Goal: Information Seeking & Learning: Find specific fact

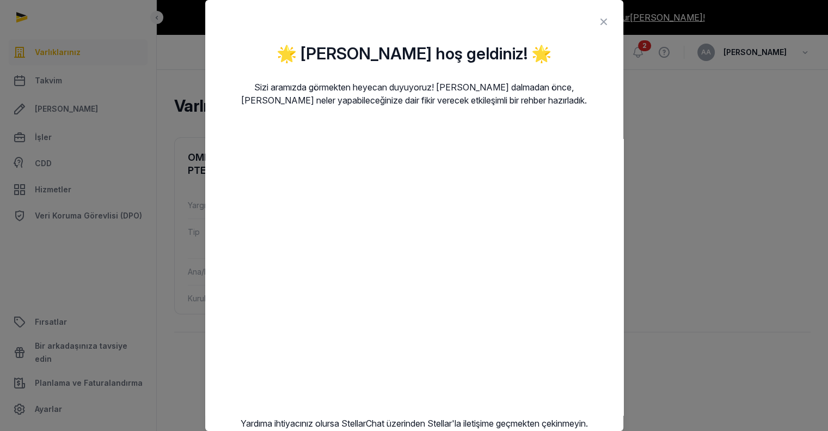
click at [597, 22] on icon at bounding box center [603, 21] width 13 height 17
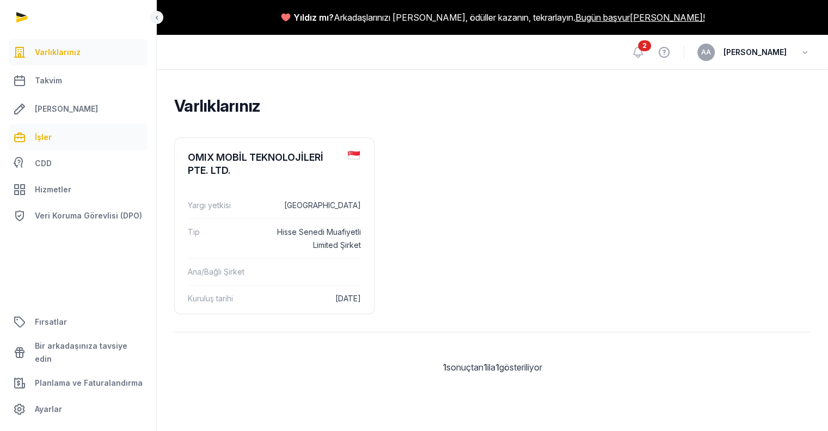
click at [62, 136] on link "İşler" at bounding box center [78, 137] width 139 height 26
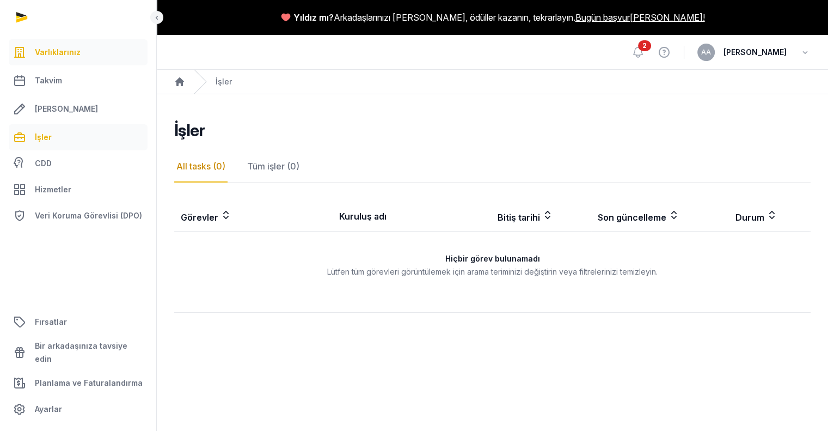
click at [53, 51] on font "Varlıklarınız" at bounding box center [58, 51] width 46 height 9
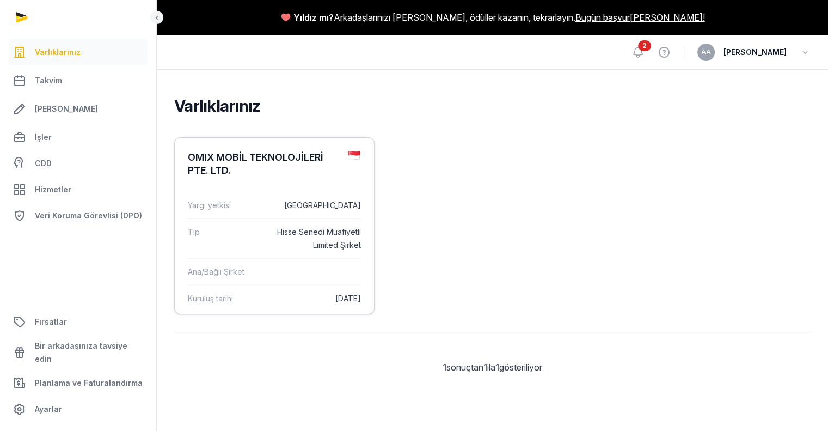
scroll to position [44, 0]
click at [277, 227] on font "Hisse Senedi Muafiyetli Limited Şirket" at bounding box center [319, 238] width 84 height 22
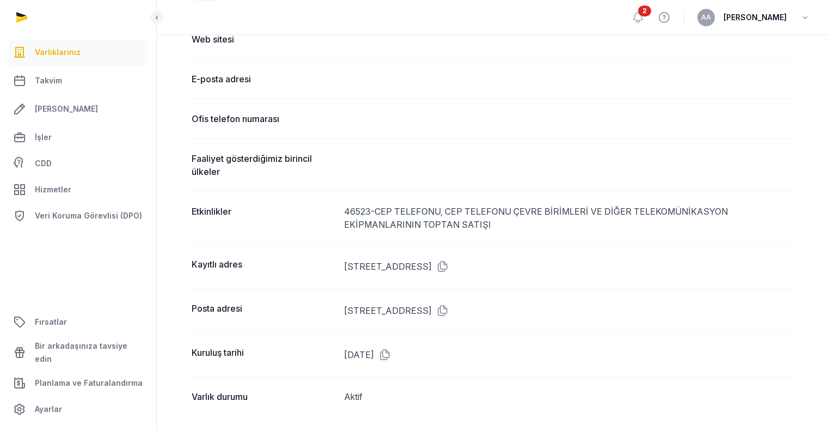
scroll to position [549, 0]
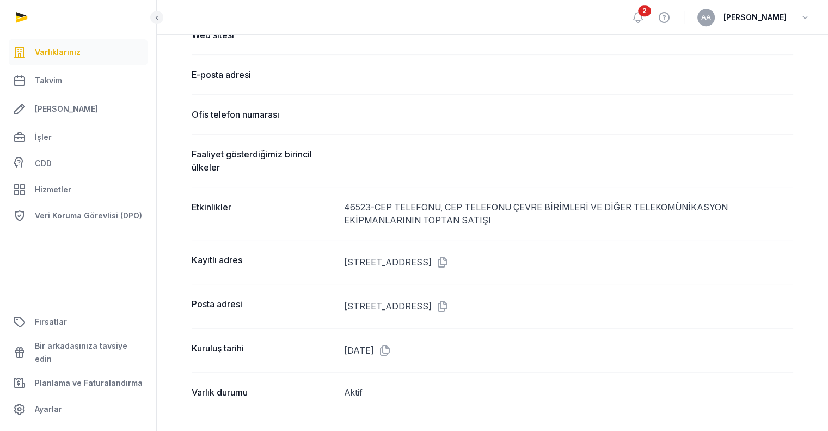
drag, startPoint x: 342, startPoint y: 259, endPoint x: 640, endPoint y: 254, distance: 298.3
click at [630, 251] on div "Kayıtlı adres 109 KUZEY KÖPRÜ YOLU, 07-22 FUNAN, SİNGAPUR, 179097, SİNGAPUR" at bounding box center [492, 262] width 601 height 44
click at [449, 259] on icon at bounding box center [440, 261] width 17 height 17
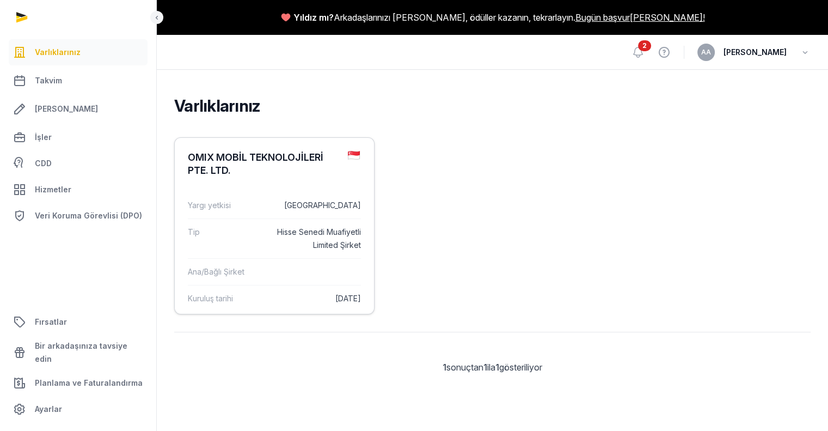
scroll to position [44, 0]
click at [266, 235] on div "Tip Hisse Senedi Muafiyetli Limited Şirket" at bounding box center [274, 238] width 173 height 40
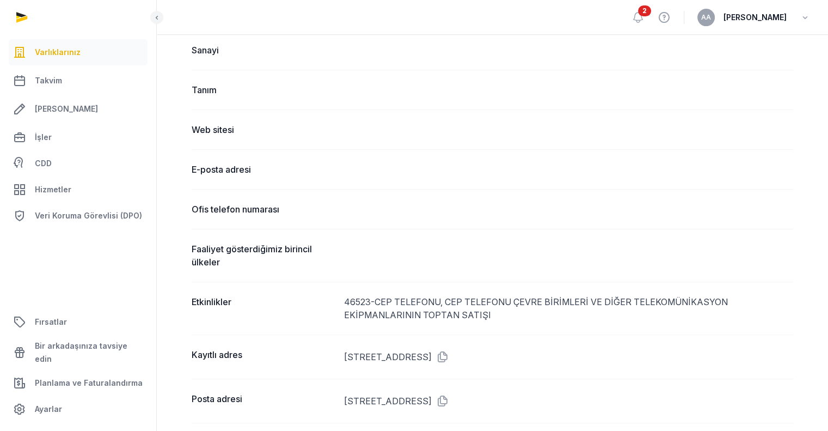
scroll to position [544, 0]
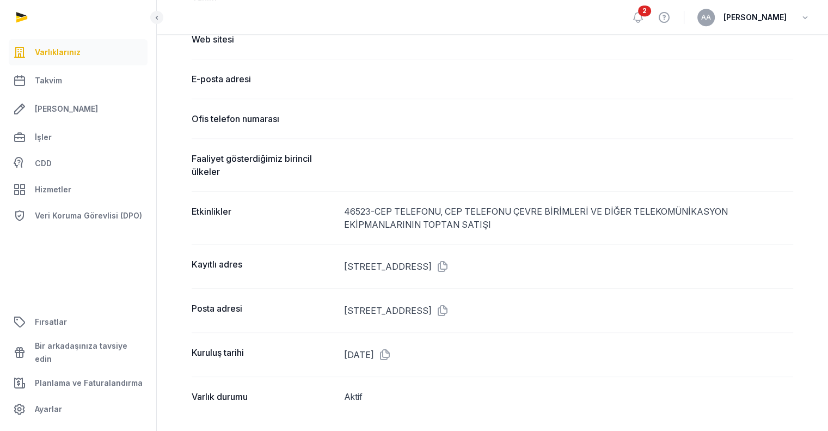
click at [432, 265] on font "109 KUZEY KÖPRÜ YOLU, 07-22 FUNAN, SİNGAPUR, 179097, SİNGAPUR" at bounding box center [388, 266] width 88 height 11
drag, startPoint x: 359, startPoint y: 261, endPoint x: 447, endPoint y: 263, distance: 88.2
click at [432, 263] on font "109 KUZEY KÖPRÜ YOLU, 07-22 FUNAN, SİNGAPUR, 179097, SİNGAPUR" at bounding box center [388, 266] width 88 height 11
copy font "KUZEY KÖPRÜ YOLU"
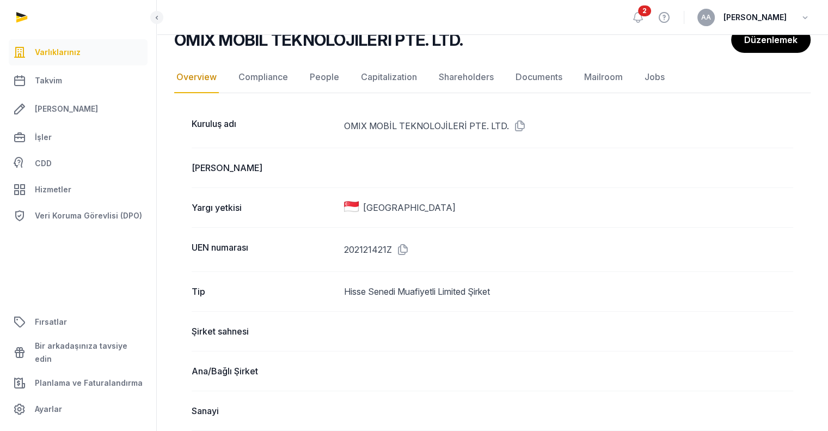
scroll to position [0, 0]
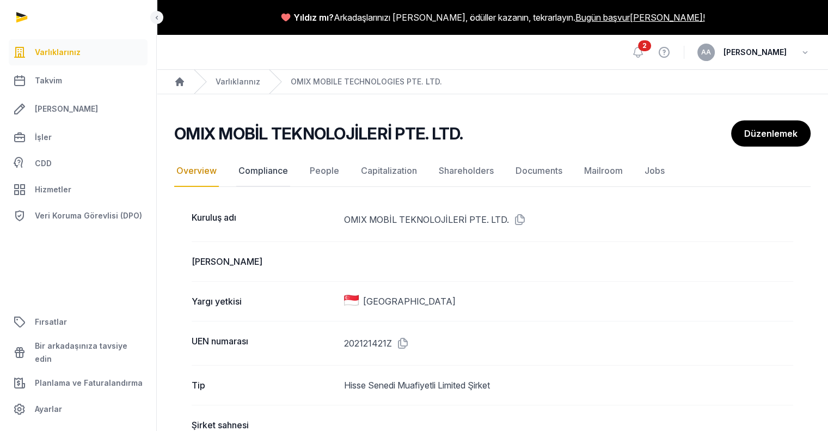
click at [266, 173] on link "Compliance" at bounding box center [263, 171] width 54 height 32
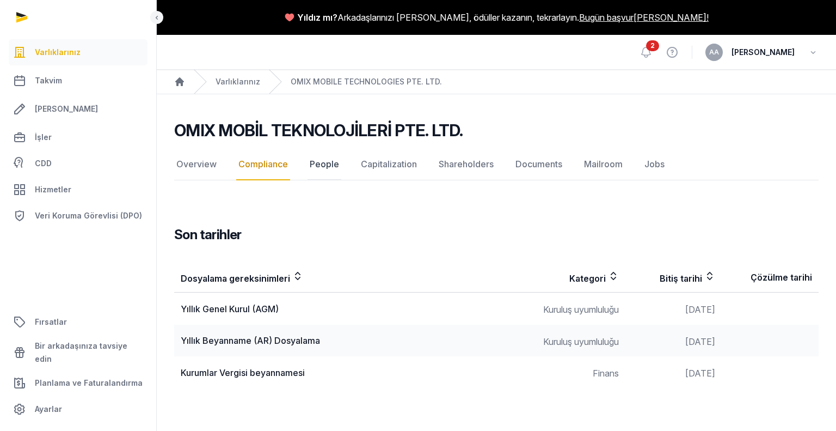
click at [329, 161] on link "People" at bounding box center [325, 165] width 34 height 32
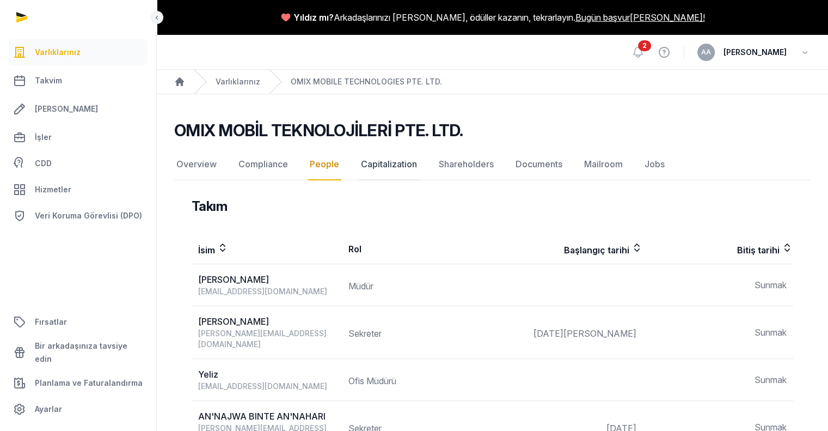
click at [393, 165] on link "Capitalization" at bounding box center [389, 165] width 60 height 32
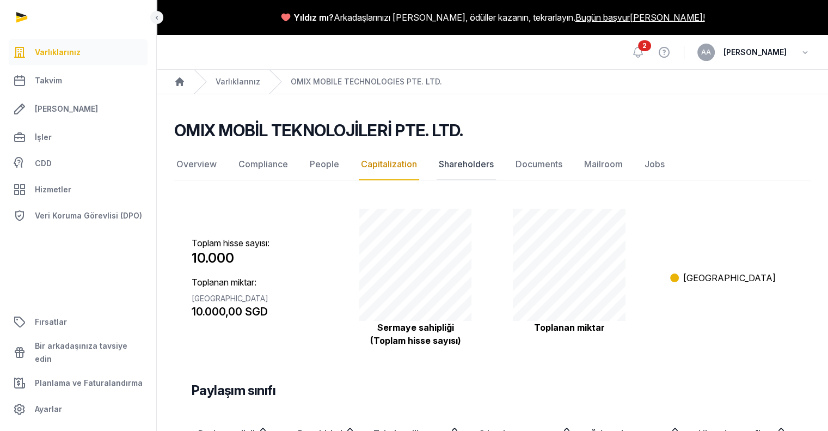
click at [459, 160] on link "Shareholders" at bounding box center [466, 165] width 59 height 32
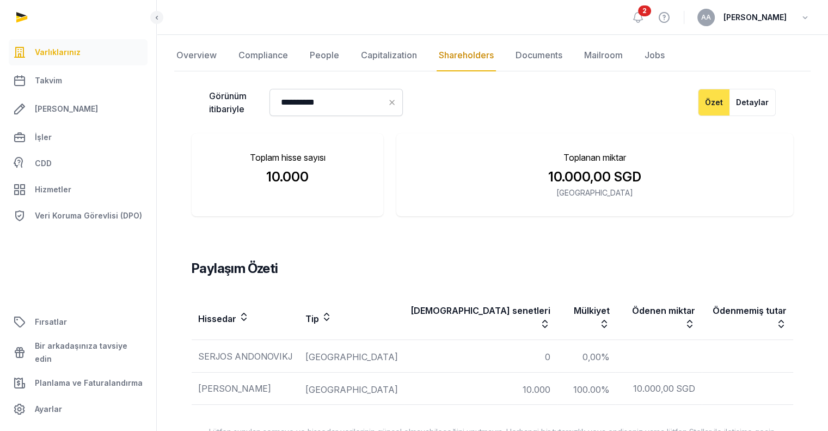
scroll to position [122, 0]
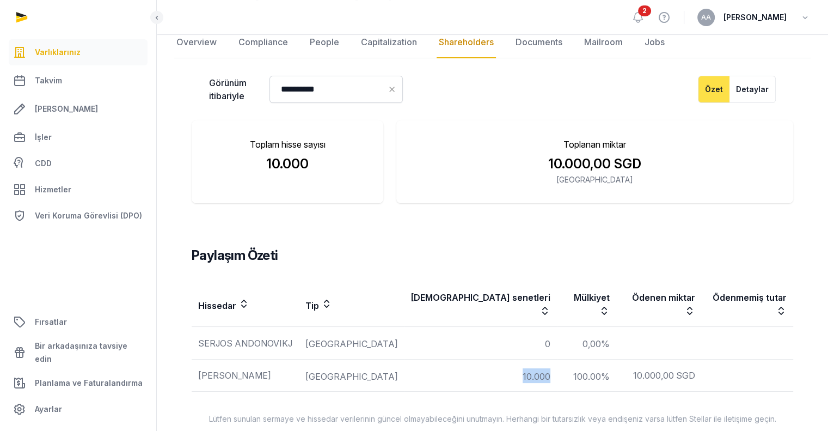
drag, startPoint x: 442, startPoint y: 361, endPoint x: 492, endPoint y: 361, distance: 50.1
click at [492, 361] on tr "AYDIN ​​MISTACOGLU Sıradan 10.000 100.00% 10.000,00 SGD" at bounding box center [492, 375] width 601 height 32
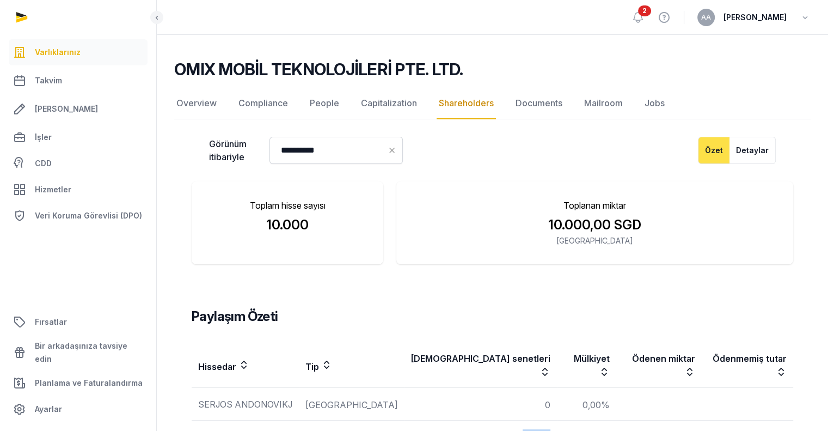
scroll to position [0, 0]
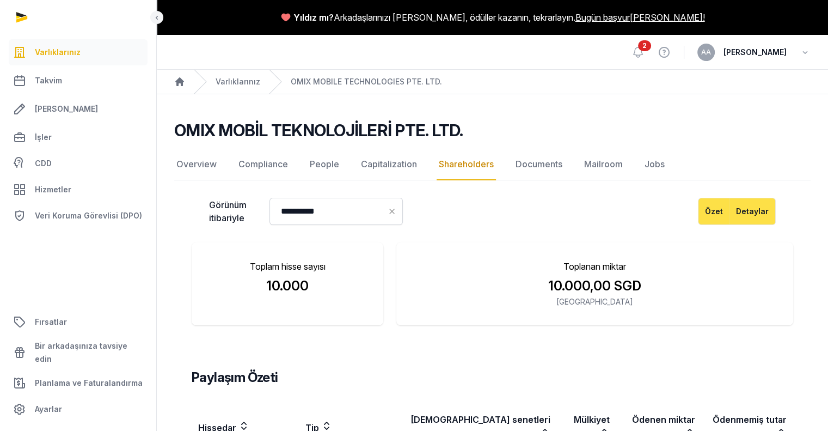
click at [754, 208] on font "Detaylar" at bounding box center [752, 210] width 33 height 9
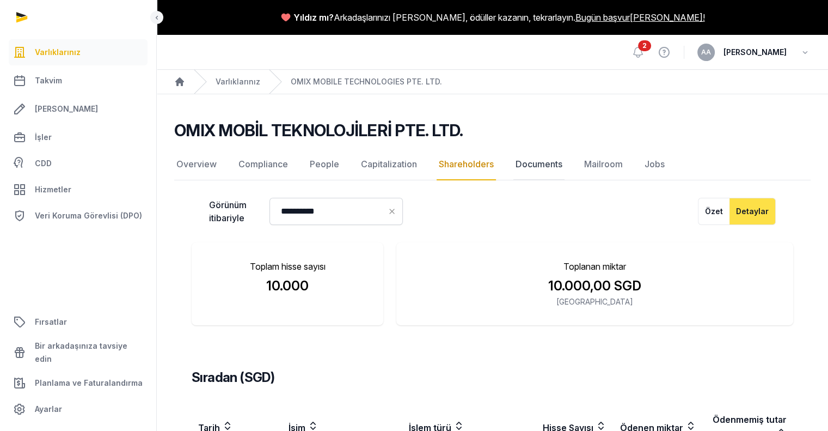
click at [539, 165] on link "Documents" at bounding box center [538, 165] width 51 height 32
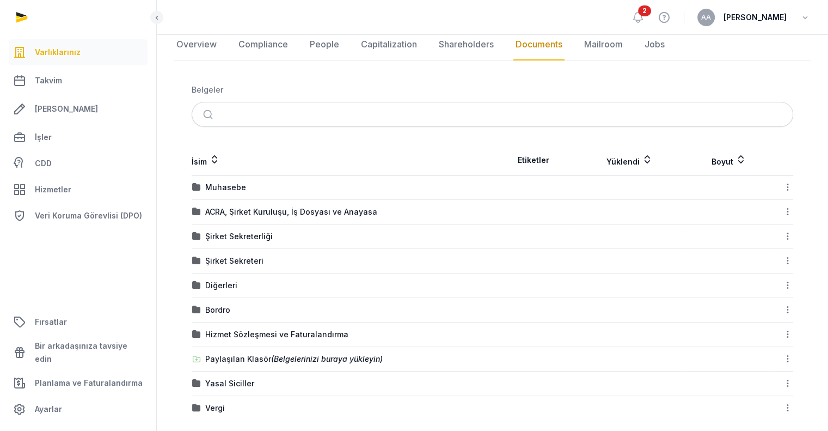
scroll to position [128, 0]
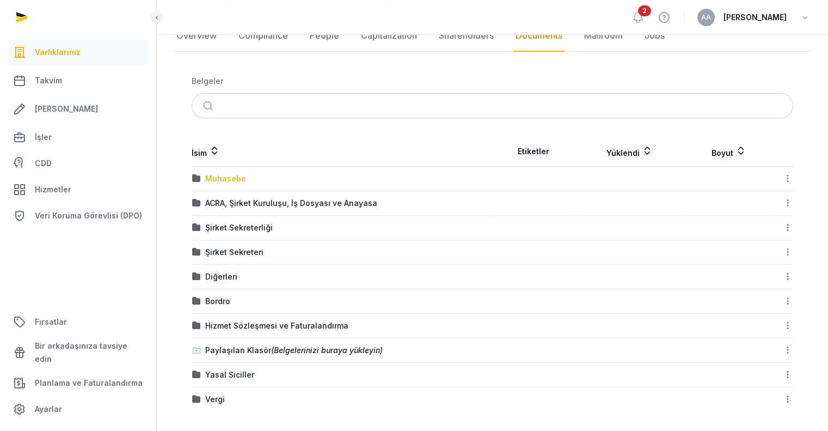
click at [222, 178] on font "Muhasebe" at bounding box center [225, 178] width 41 height 9
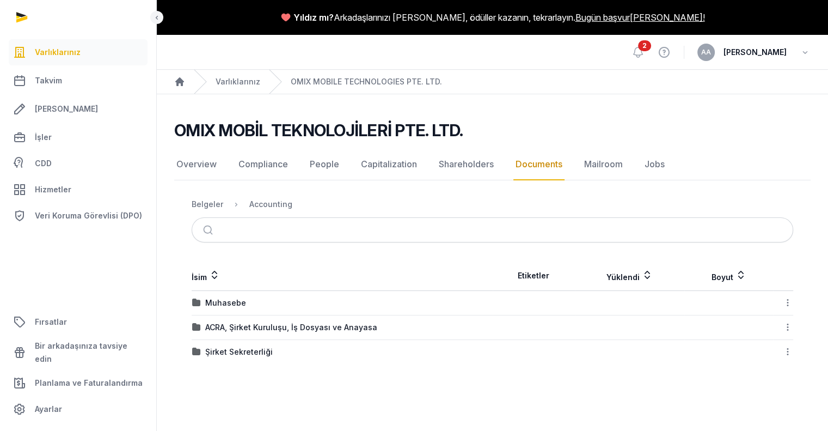
scroll to position [0, 0]
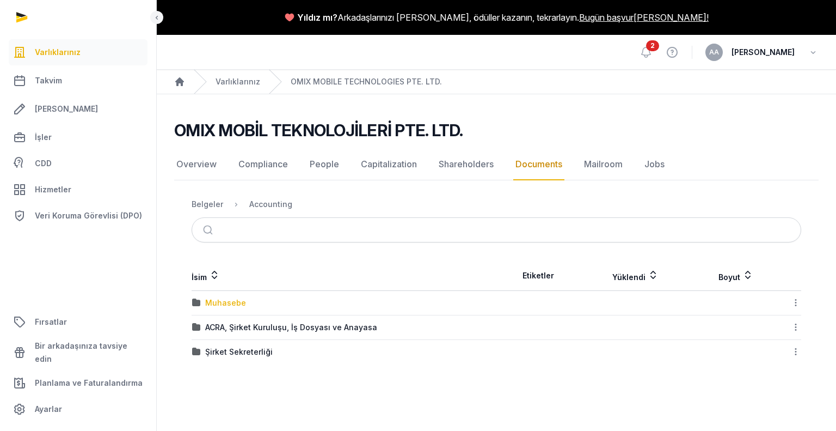
click at [229, 303] on font "Muhasebe" at bounding box center [225, 302] width 41 height 9
click at [226, 302] on font "Muhasebe" at bounding box center [225, 302] width 41 height 9
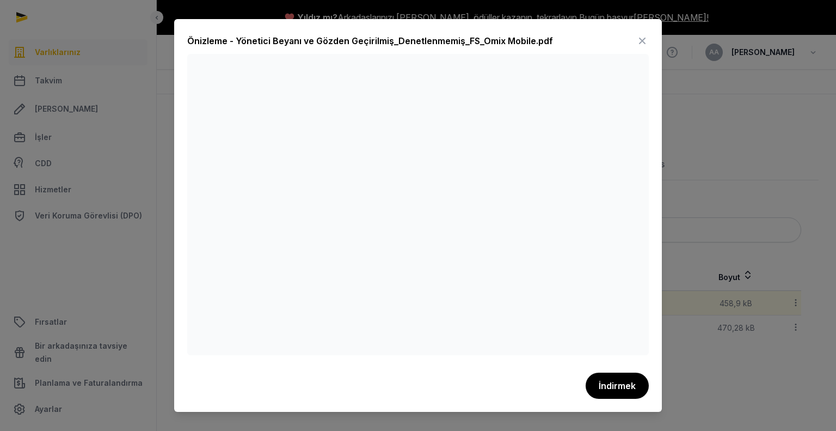
click at [641, 40] on icon at bounding box center [642, 40] width 13 height 17
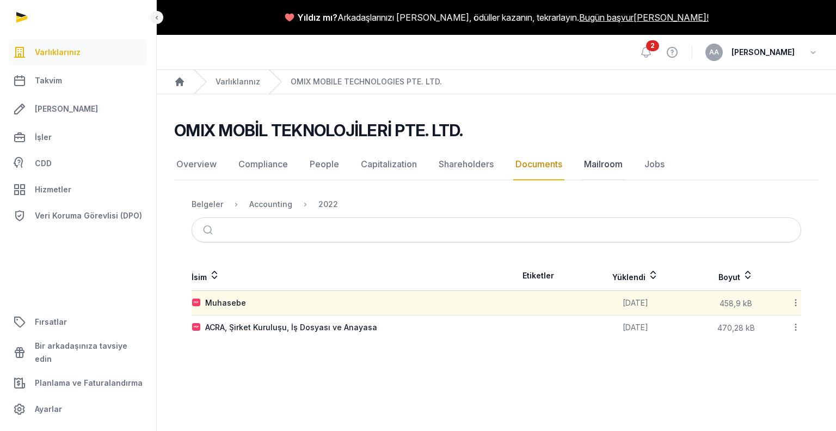
click at [604, 161] on link "Mailroom" at bounding box center [603, 165] width 43 height 32
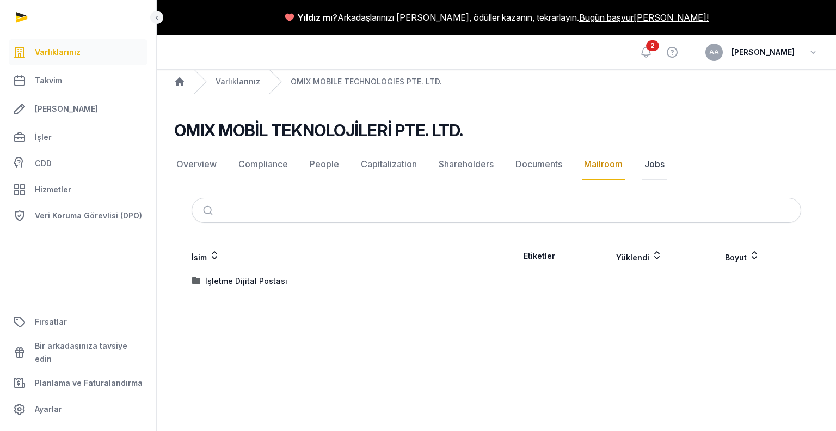
click at [651, 161] on link "Jobs" at bounding box center [654, 165] width 24 height 32
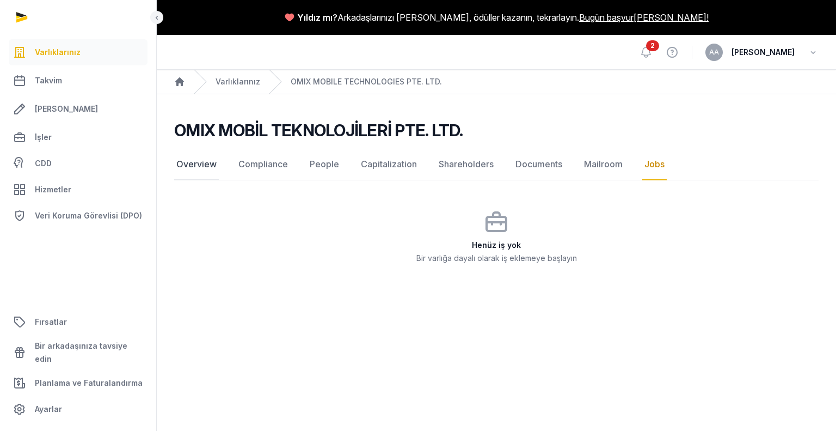
click at [196, 162] on link "Overview" at bounding box center [196, 165] width 45 height 32
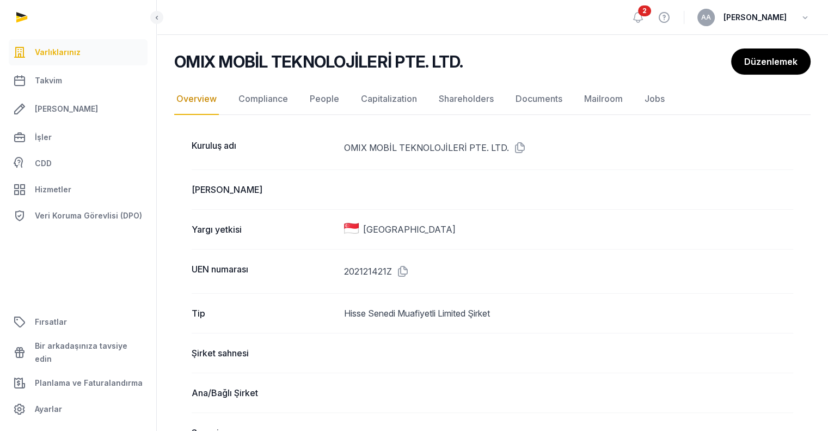
scroll to position [54, 0]
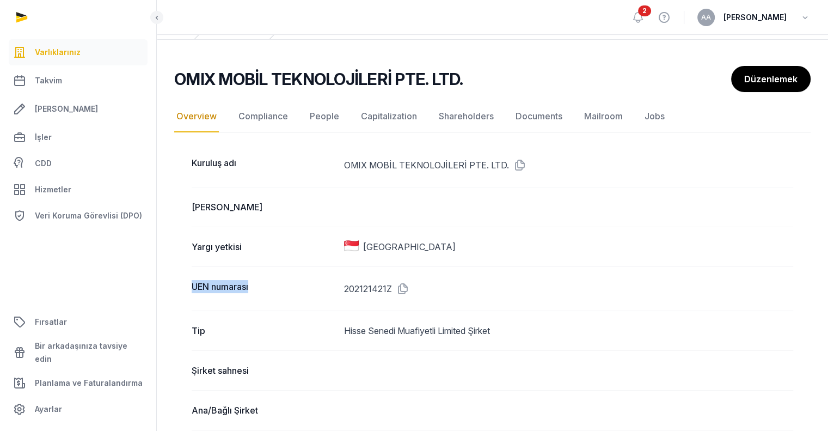
drag, startPoint x: 190, startPoint y: 285, endPoint x: 255, endPoint y: 290, distance: 65.5
copy font "UEN numarası"
drag, startPoint x: 344, startPoint y: 289, endPoint x: 393, endPoint y: 288, distance: 49.0
click at [393, 288] on dd "202121421Z" at bounding box center [568, 288] width 449 height 17
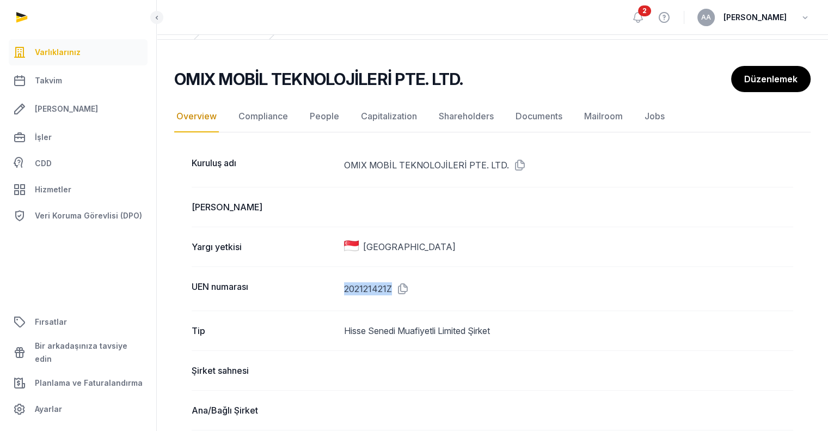
copy font "202121421Z"
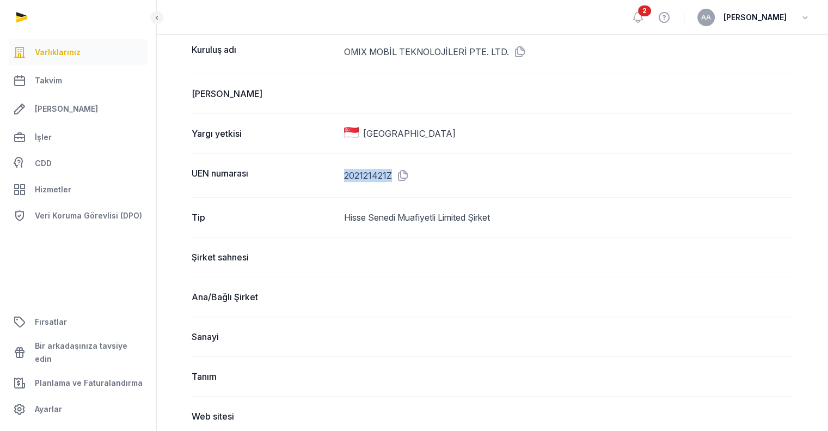
scroll to position [0, 0]
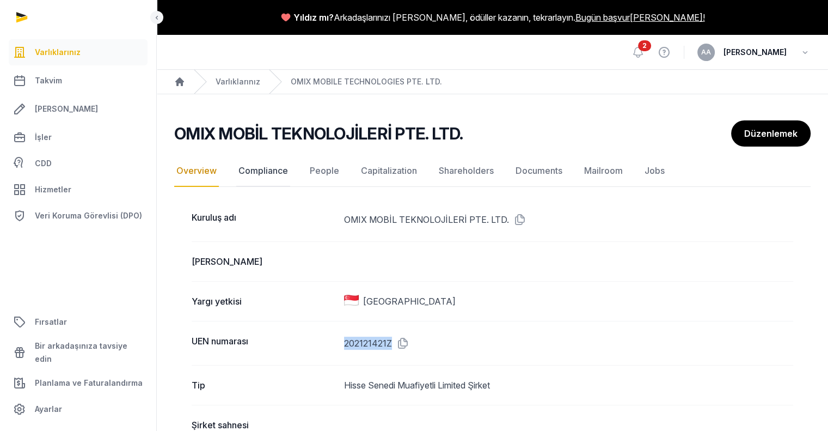
click at [264, 171] on link "Compliance" at bounding box center [263, 171] width 54 height 32
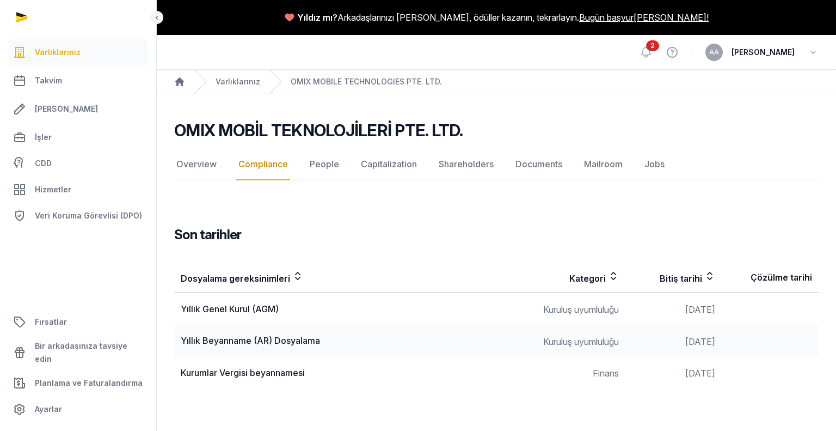
click at [20, 17] on div at bounding box center [78, 17] width 157 height 35
click at [809, 56] on icon "button" at bounding box center [813, 52] width 11 height 15
click at [176, 79] on icon "Ekmek kırıntısı" at bounding box center [179, 81] width 11 height 11
